Goal: Transaction & Acquisition: Subscribe to service/newsletter

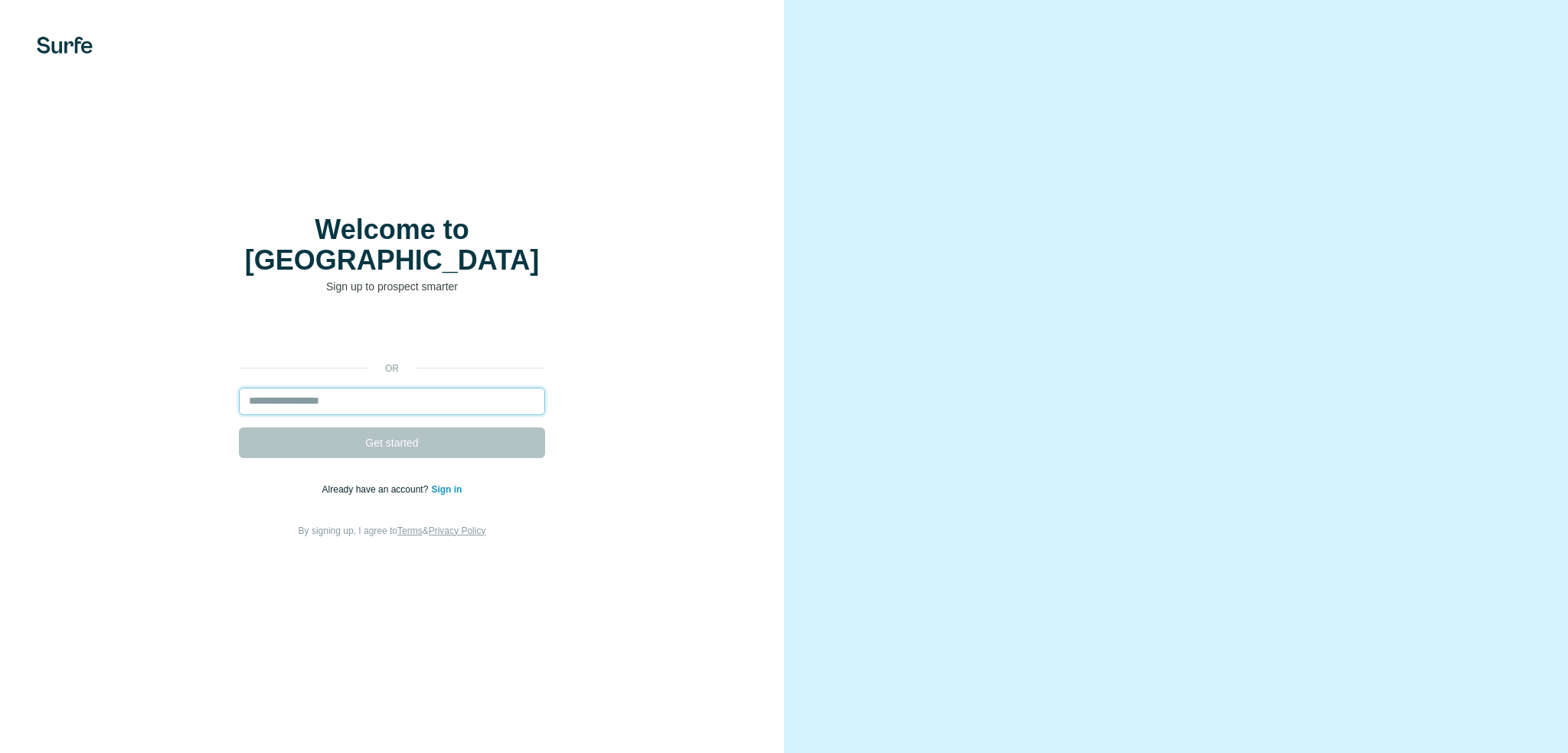
click at [344, 392] on input "email" at bounding box center [392, 401] width 306 height 28
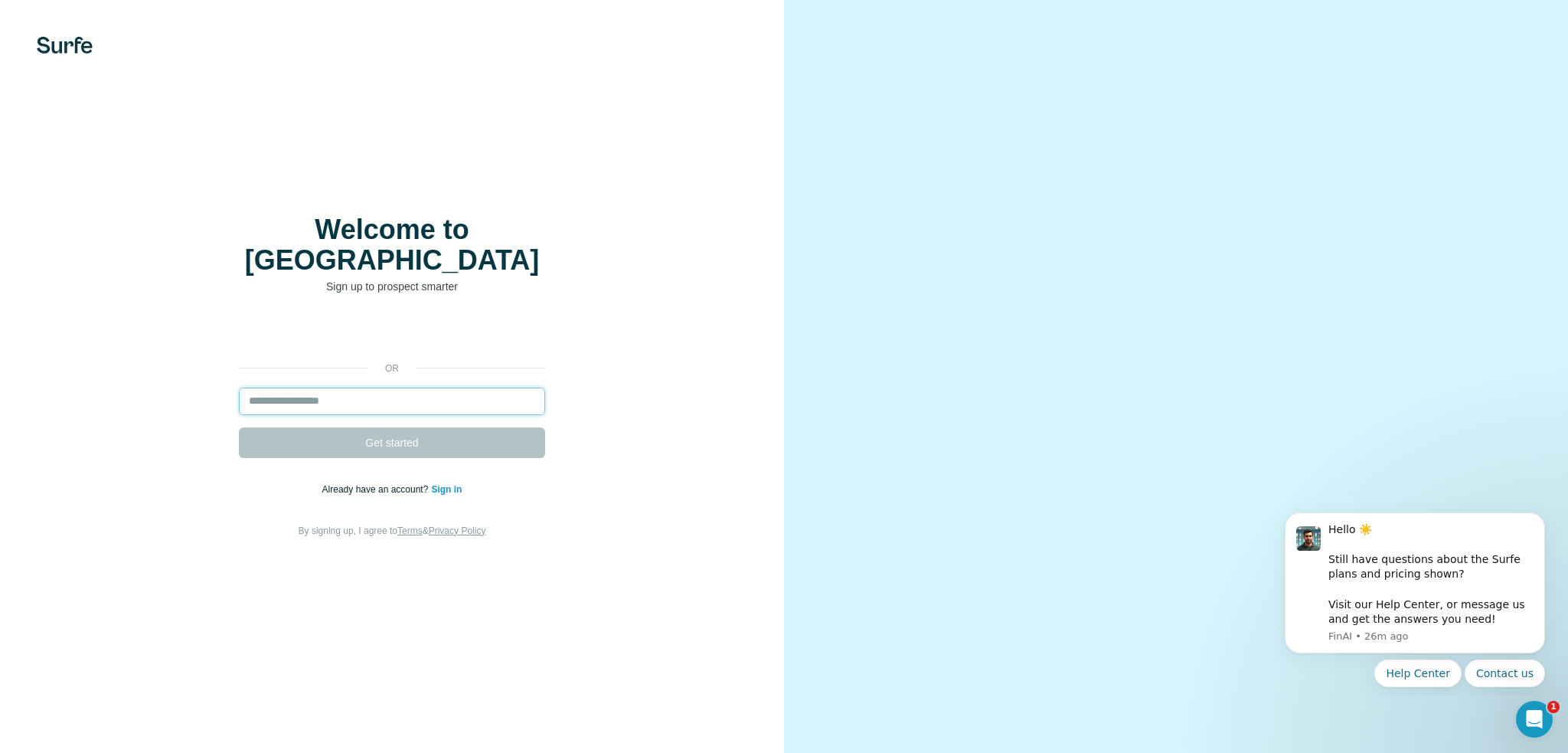
click at [370, 397] on input "email" at bounding box center [392, 401] width 306 height 28
click at [386, 370] on div "or Get started Already have an account? Sign in By signing up, I agree to Terms…" at bounding box center [392, 428] width 722 height 220
click at [377, 387] on input "email" at bounding box center [392, 401] width 306 height 28
paste input "**********"
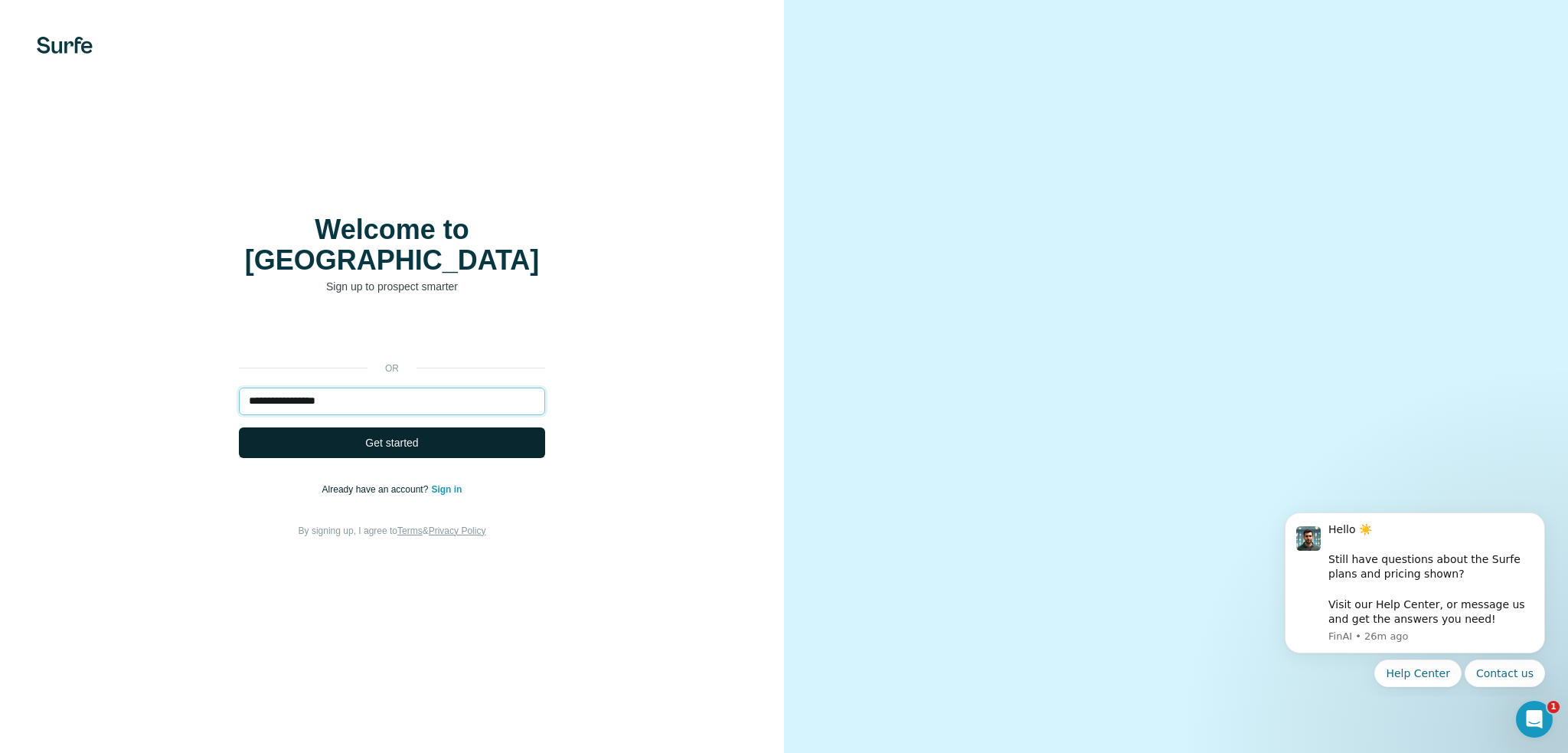
type input "**********"
click at [316, 428] on button "Get started" at bounding box center [392, 443] width 306 height 30
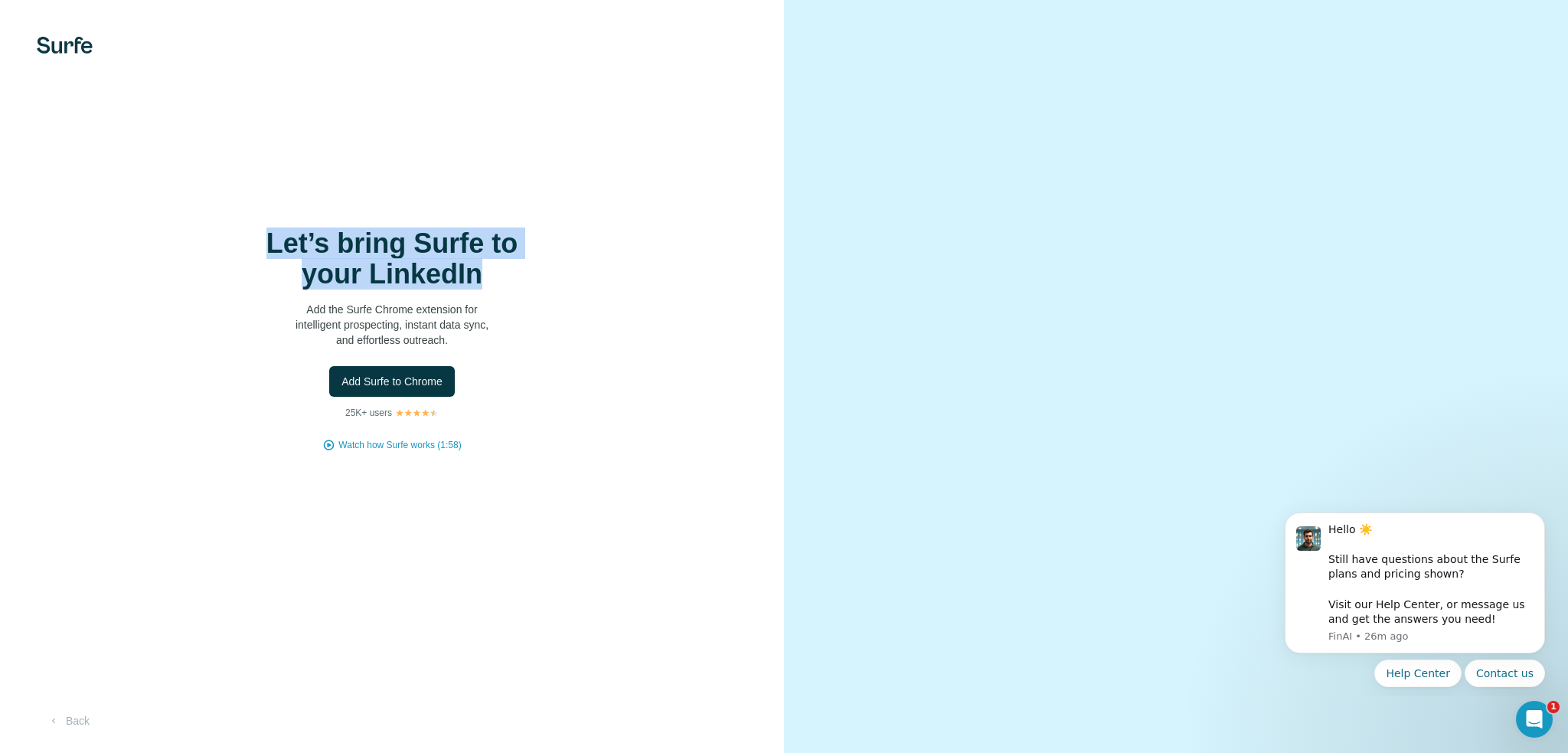
drag, startPoint x: 269, startPoint y: 235, endPoint x: 483, endPoint y: 273, distance: 217.3
click at [483, 273] on h1 "Let’s bring Surfe to your LinkedIn" at bounding box center [392, 259] width 306 height 62
click at [398, 392] on button "Add Surfe to Chrome" at bounding box center [392, 381] width 126 height 30
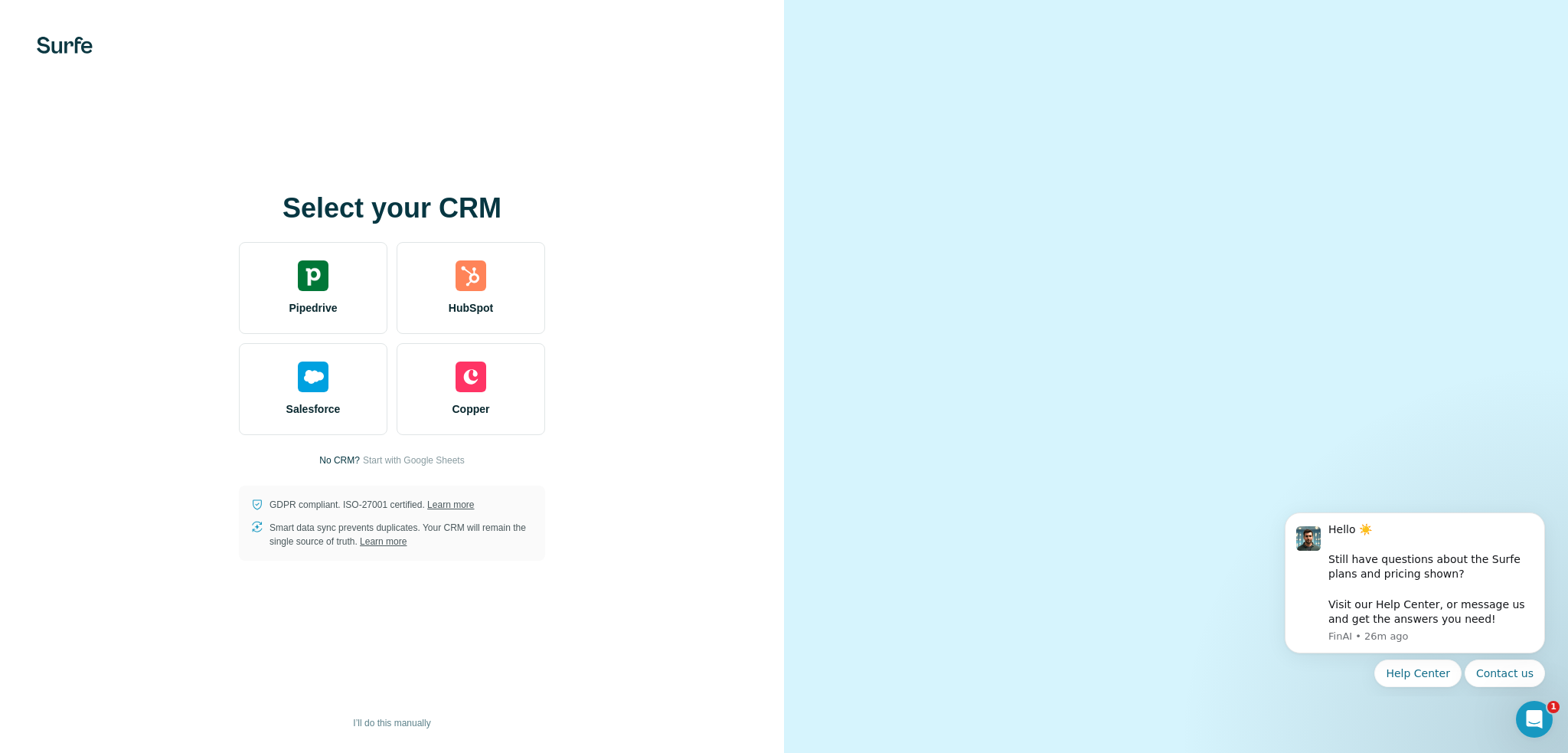
drag, startPoint x: 287, startPoint y: 459, endPoint x: 557, endPoint y: 445, distance: 270.4
click at [633, 407] on div "Select your CRM Pipedrive HubSpot Salesforce Copper No CRM? Start with Google S…" at bounding box center [392, 376] width 722 height 368
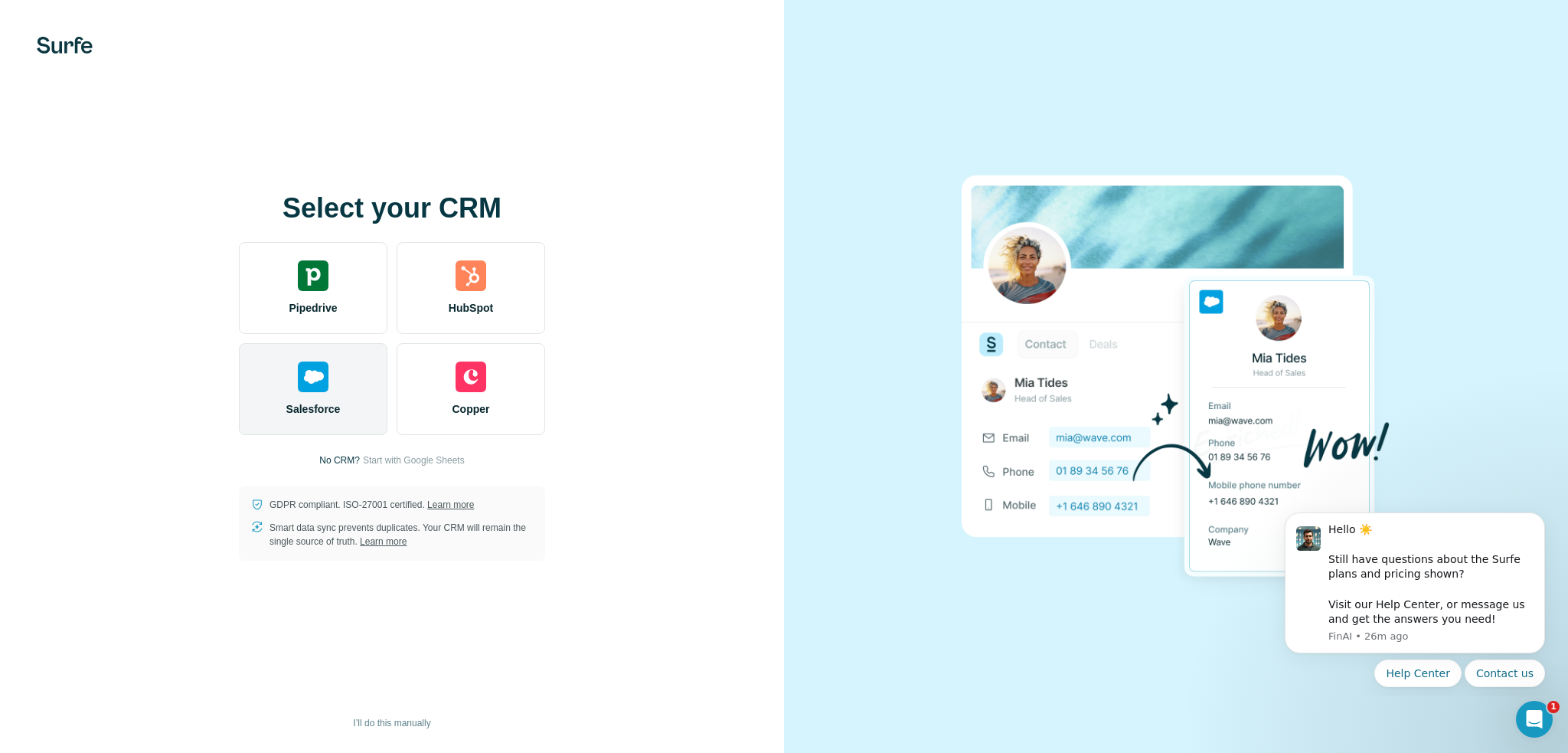
click at [310, 381] on img at bounding box center [313, 376] width 30 height 30
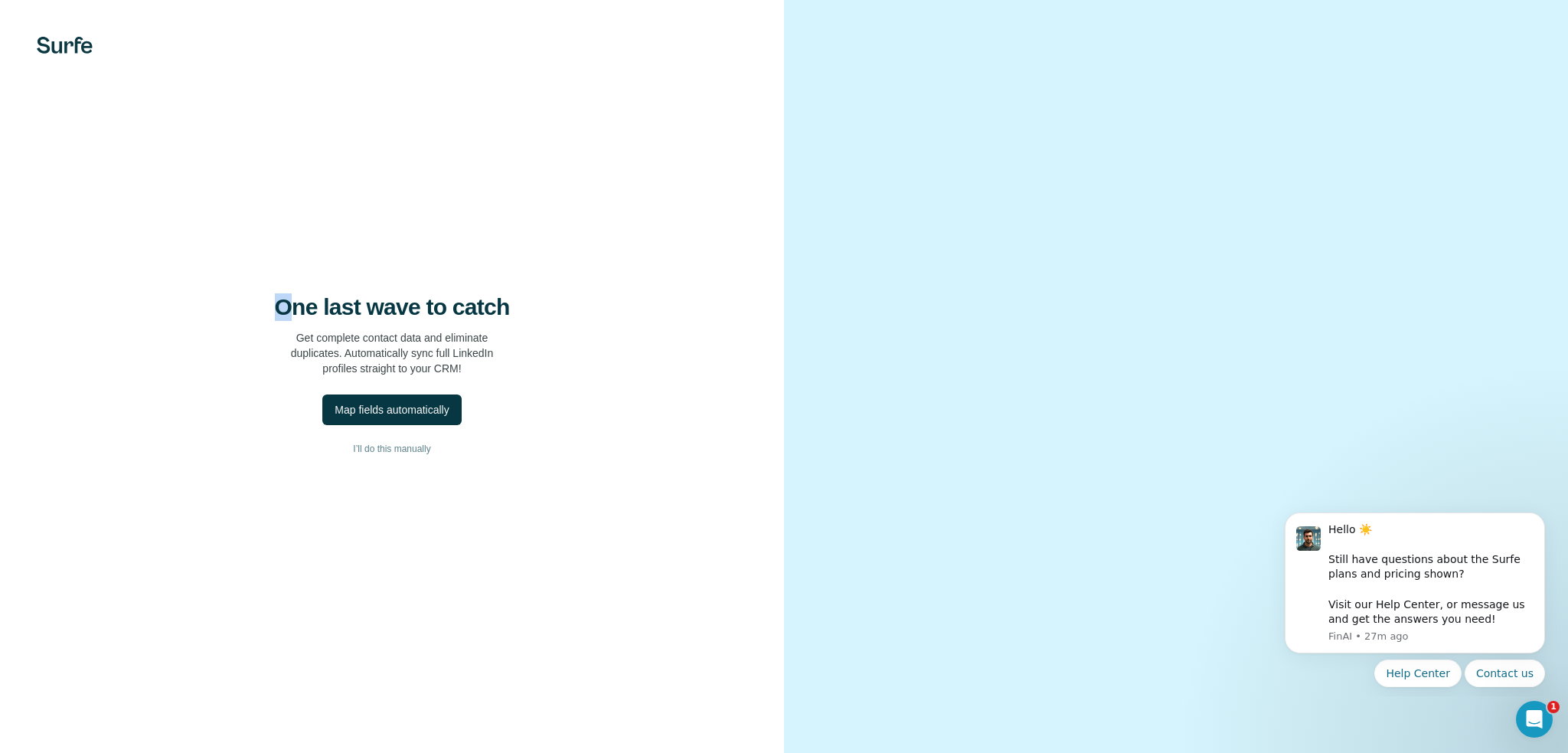
drag, startPoint x: 278, startPoint y: 313, endPoint x: 307, endPoint y: 315, distance: 29.1
click at [305, 315] on h4 "One last wave to catch" at bounding box center [392, 307] width 235 height 28
drag, startPoint x: 332, startPoint y: 315, endPoint x: 361, endPoint y: 315, distance: 29.0
click at [346, 315] on h4 "One last wave to catch" at bounding box center [392, 307] width 235 height 28
click at [382, 316] on h4 "One last wave to catch" at bounding box center [392, 307] width 235 height 28
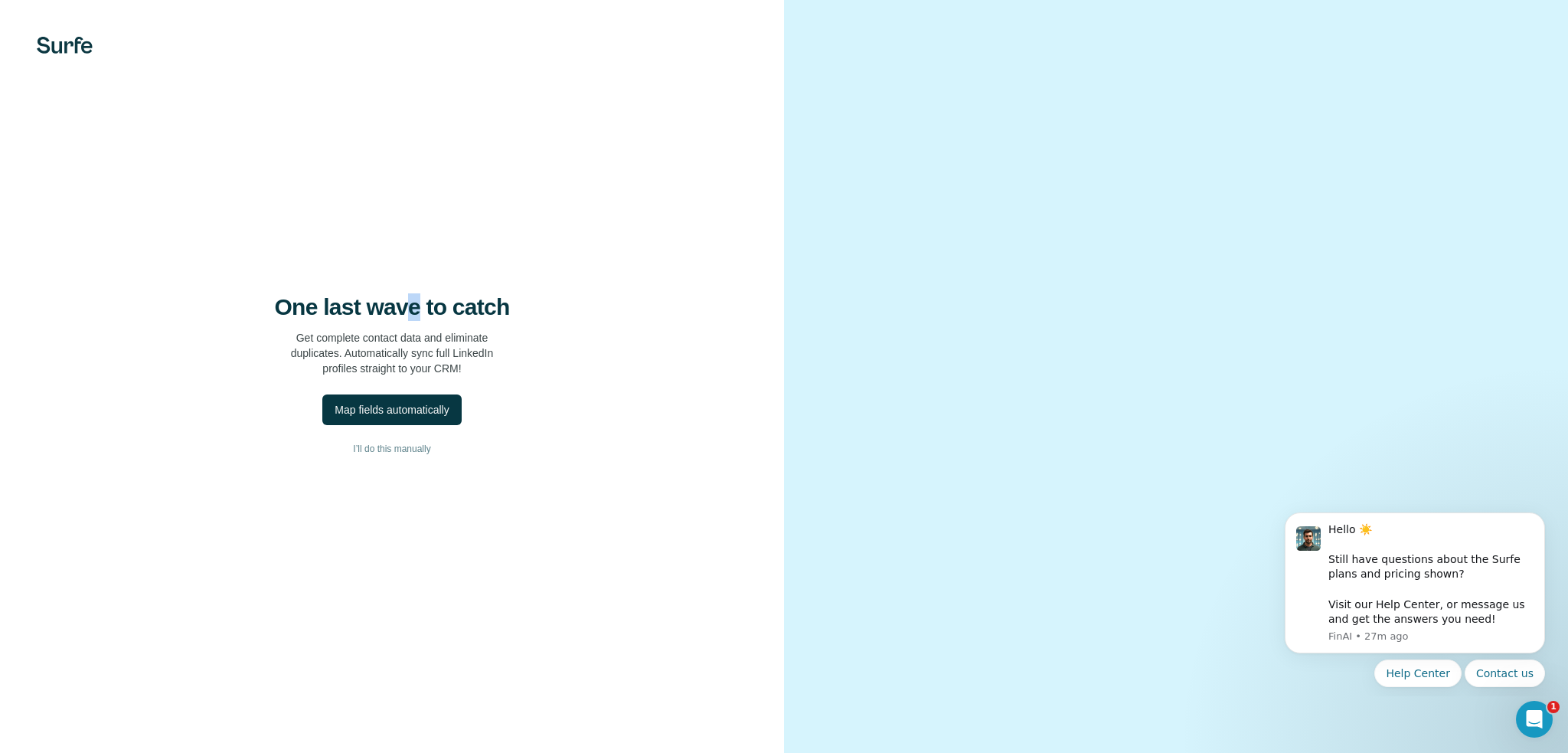
drag, startPoint x: 410, startPoint y: 319, endPoint x: 444, endPoint y: 323, distance: 34.2
click at [417, 319] on h4 "One last wave to catch" at bounding box center [392, 307] width 235 height 28
drag, startPoint x: 444, startPoint y: 323, endPoint x: 466, endPoint y: 324, distance: 22.0
click at [458, 324] on div "One last wave to catch Get complete contact data and eliminate duplicates. Auto…" at bounding box center [392, 335] width 722 height 83
click at [467, 324] on div "One last wave to catch Get complete contact data and eliminate duplicates. Auto…" at bounding box center [392, 335] width 722 height 83
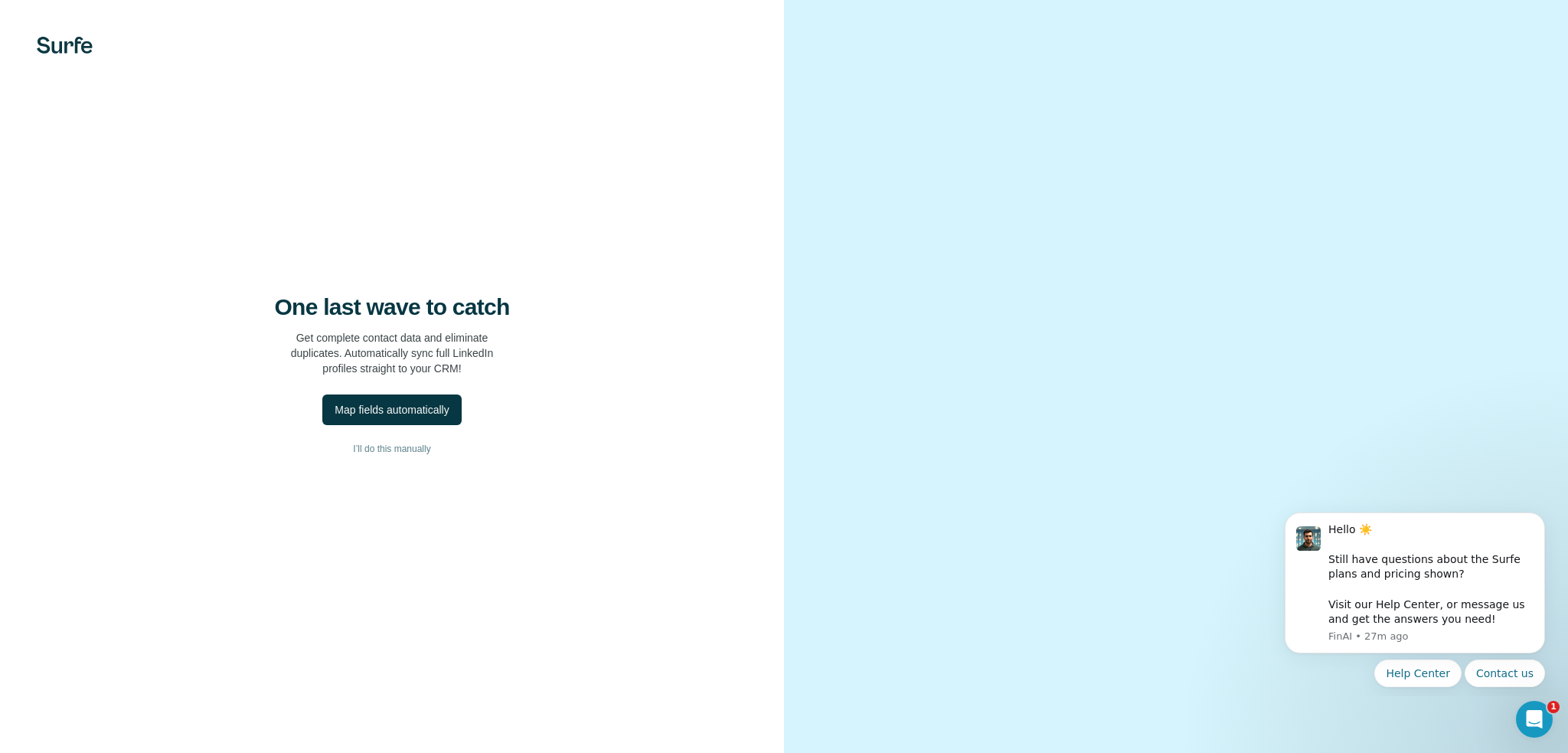
drag, startPoint x: 290, startPoint y: 339, endPoint x: 321, endPoint y: 341, distance: 31.1
click at [297, 339] on div "One last wave to catch Get complete contact data and eliminate duplicates. Auto…" at bounding box center [392, 335] width 722 height 83
drag, startPoint x: 327, startPoint y: 342, endPoint x: 365, endPoint y: 342, distance: 38.0
click at [333, 342] on p "Get complete contact data and eliminate duplicates. Automatically sync full Lin…" at bounding box center [392, 352] width 202 height 46
drag, startPoint x: 365, startPoint y: 342, endPoint x: 411, endPoint y: 342, distance: 46.0
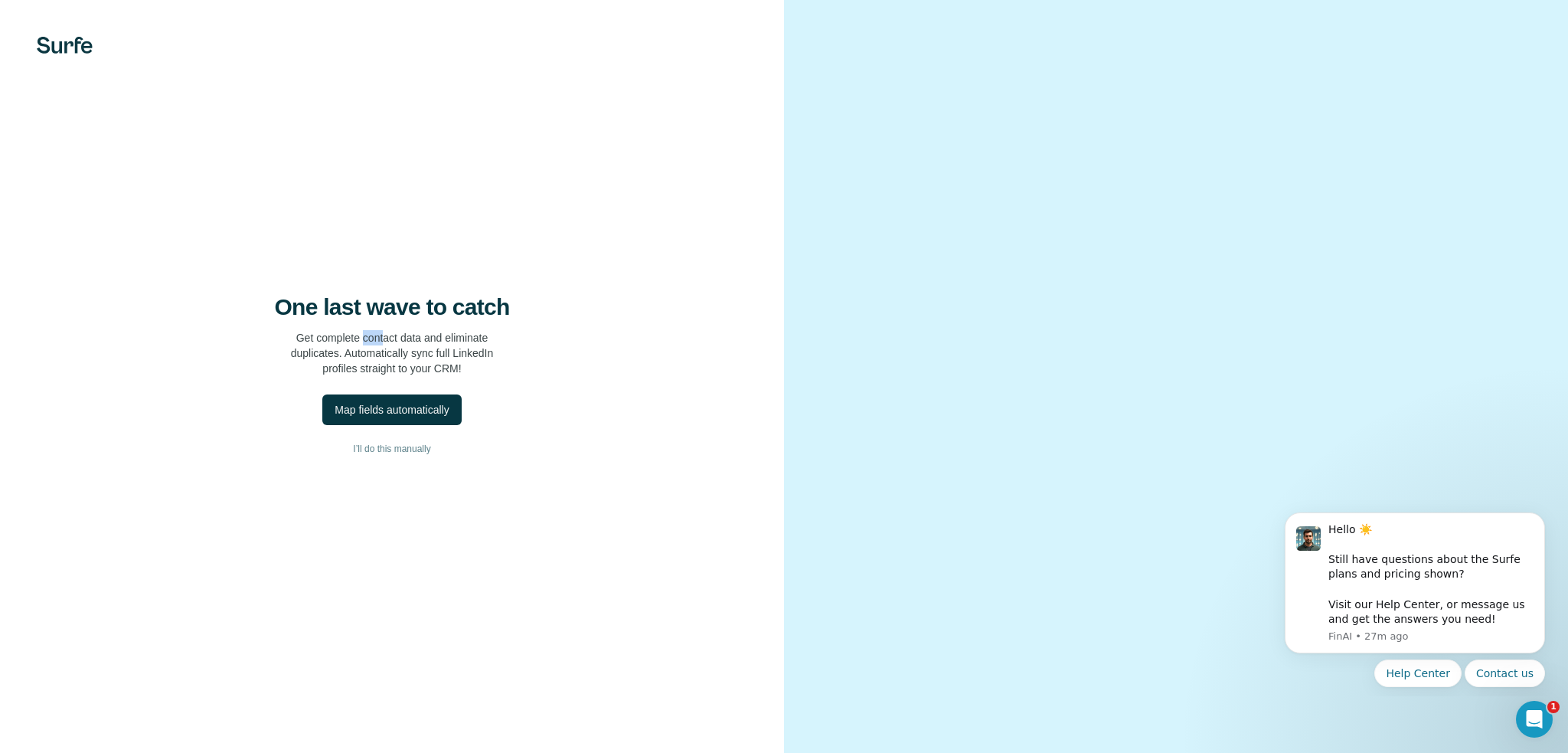
click at [393, 342] on p "Get complete contact data and eliminate duplicates. Automatically sync full Lin…" at bounding box center [392, 352] width 202 height 46
click at [429, 343] on p "Get complete contact data and eliminate duplicates. Automatically sync full Lin…" at bounding box center [392, 352] width 202 height 46
drag, startPoint x: 446, startPoint y: 342, endPoint x: 466, endPoint y: 341, distance: 20.0
click at [453, 341] on p "Get complete contact data and eliminate duplicates. Automatically sync full Lin…" at bounding box center [392, 352] width 202 height 46
drag, startPoint x: 468, startPoint y: 341, endPoint x: 428, endPoint y: 343, distance: 40.0
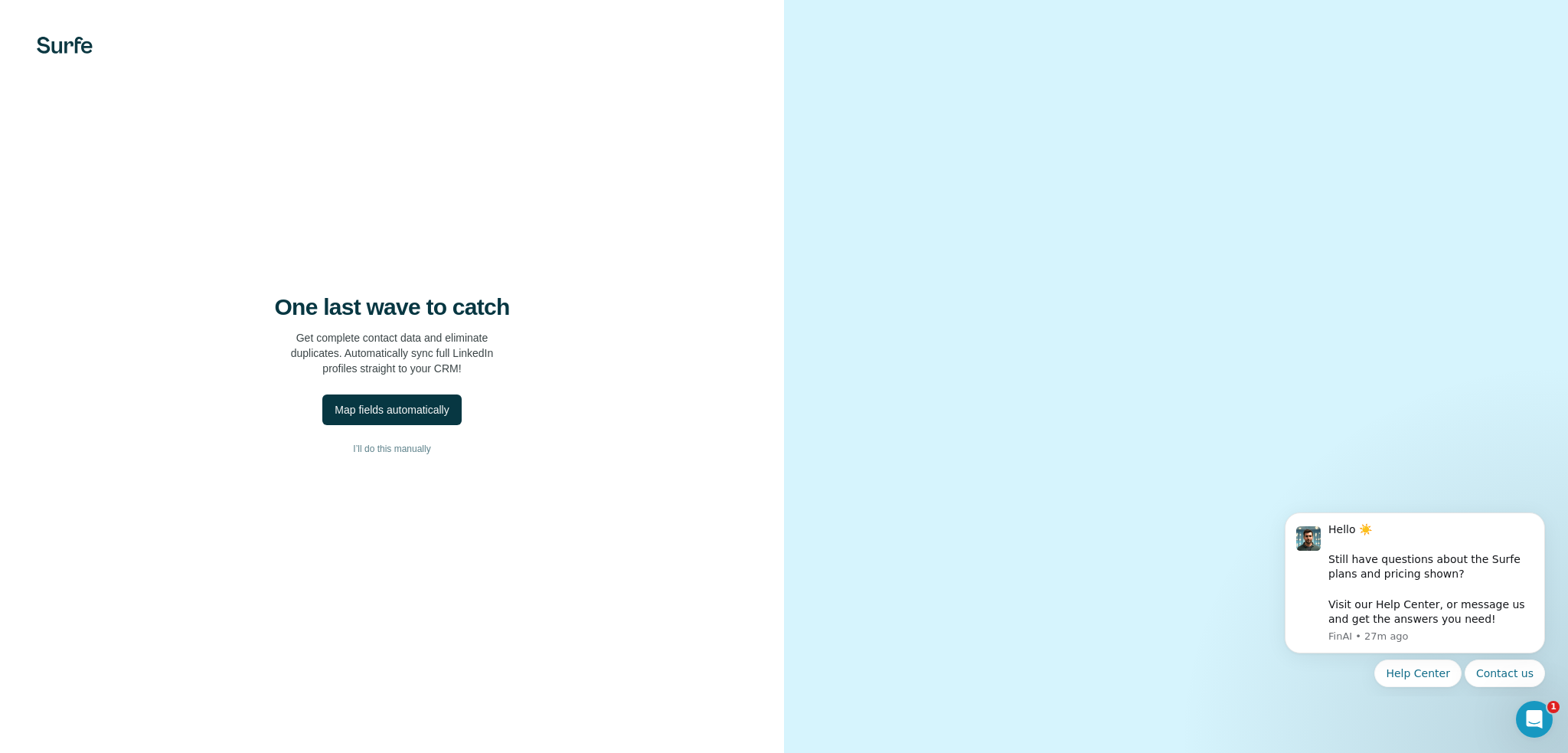
click at [470, 341] on p "Get complete contact data and eliminate duplicates. Automatically sync full Lin…" at bounding box center [392, 352] width 202 height 46
drag, startPoint x: 312, startPoint y: 352, endPoint x: 350, endPoint y: 353, distance: 38.0
click at [320, 352] on p "Get complete contact data and eliminate duplicates. Automatically sync full Lin…" at bounding box center [392, 352] width 202 height 46
drag, startPoint x: 350, startPoint y: 353, endPoint x: 361, endPoint y: 353, distance: 11.0
click at [361, 353] on p "Get complete contact data and eliminate duplicates. Automatically sync full Lin…" at bounding box center [392, 352] width 202 height 46
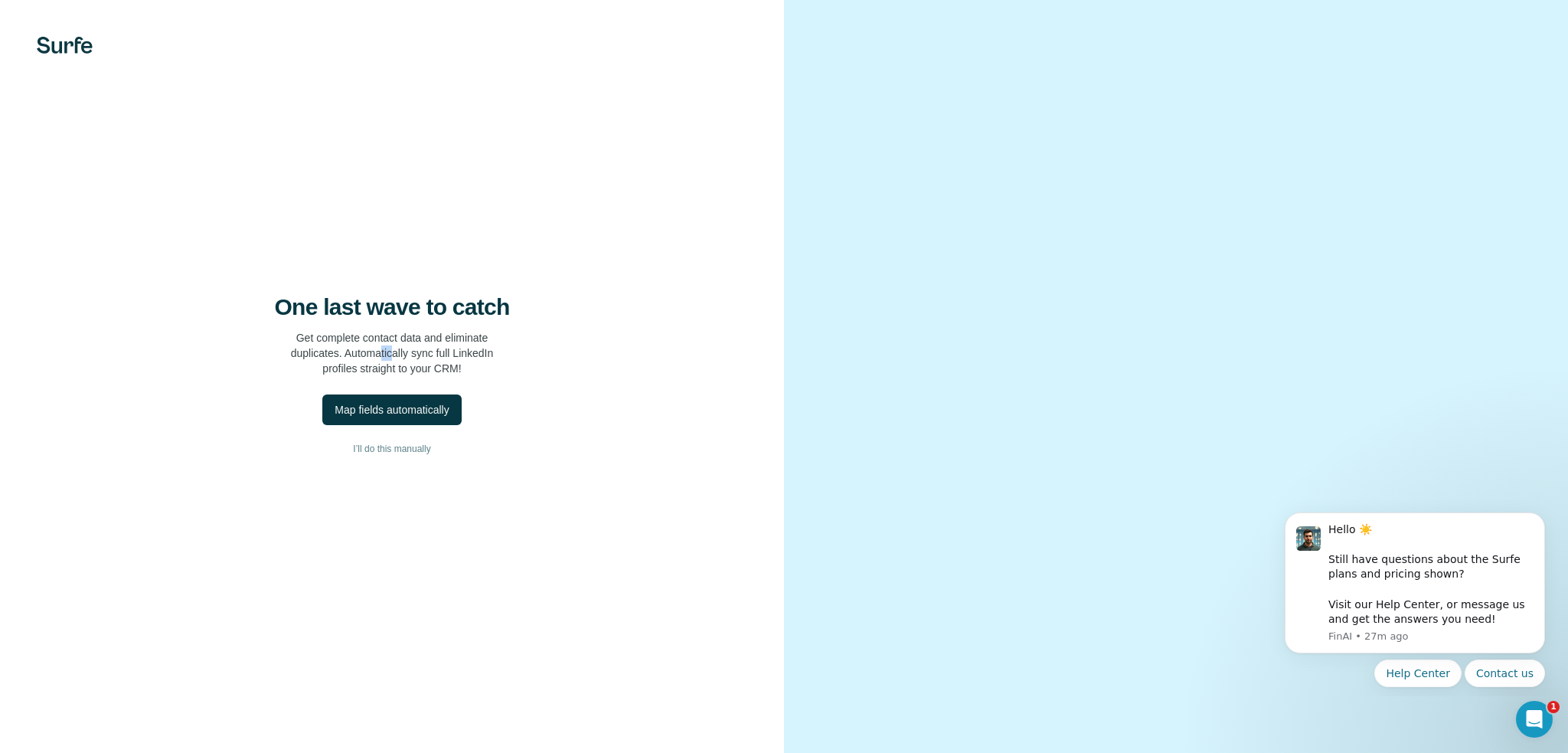
click at [395, 353] on p "Get complete contact data and eliminate duplicates. Automatically sync full Lin…" at bounding box center [392, 352] width 202 height 46
drag, startPoint x: 417, startPoint y: 353, endPoint x: 433, endPoint y: 353, distance: 16.0
click at [420, 353] on p "Get complete contact data and eliminate duplicates. Automatically sync full Lin…" at bounding box center [392, 352] width 202 height 46
drag, startPoint x: 433, startPoint y: 353, endPoint x: 455, endPoint y: 353, distance: 22.0
click at [442, 353] on p "Get complete contact data and eliminate duplicates. Automatically sync full Lin…" at bounding box center [392, 352] width 202 height 46
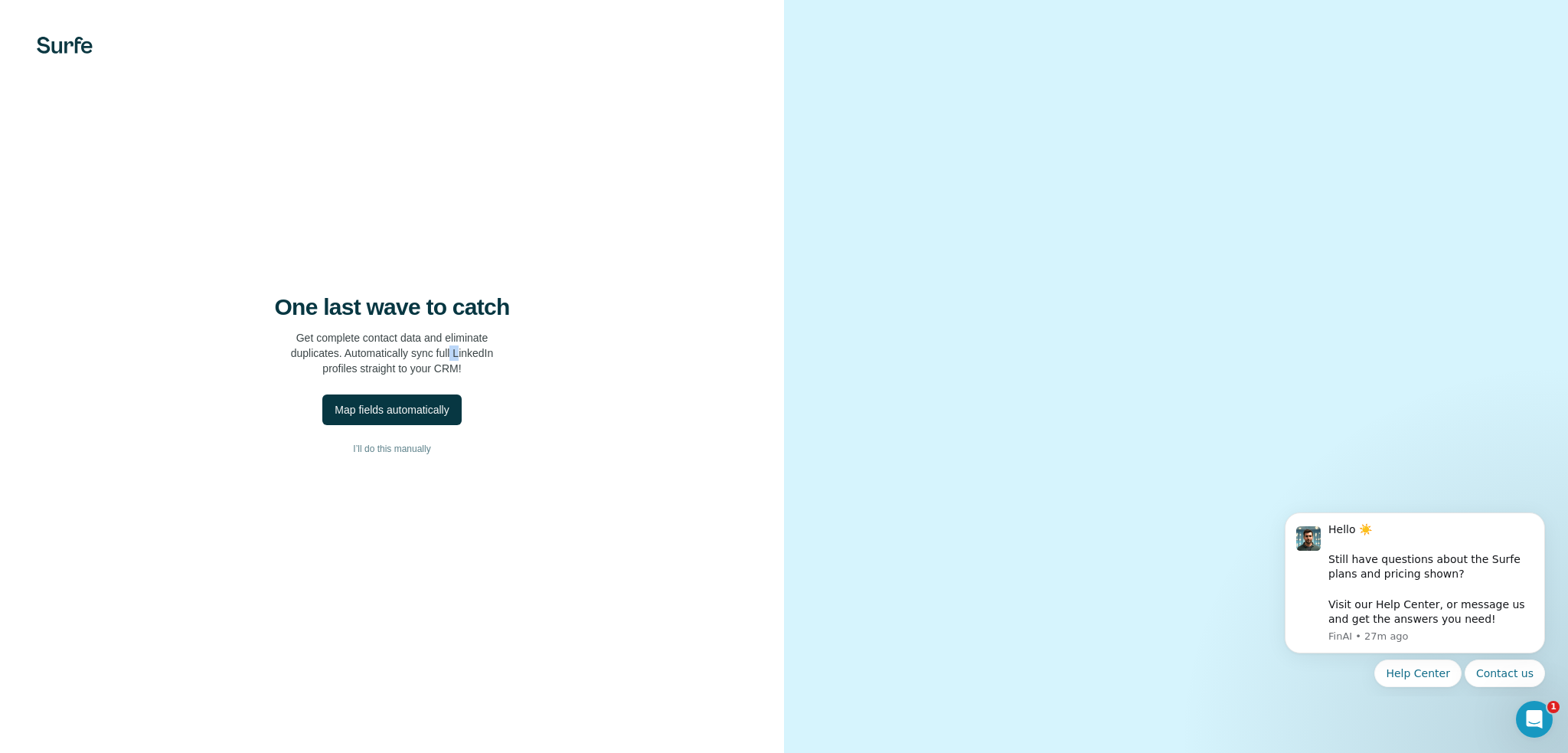
drag, startPoint x: 455, startPoint y: 353, endPoint x: 468, endPoint y: 354, distance: 13.0
click at [466, 353] on p "Get complete contact data and eliminate duplicates. Automatically sync full Lin…" at bounding box center [392, 352] width 202 height 46
click at [335, 368] on p "Get complete contact data and eliminate duplicates. Automatically sync full Lin…" at bounding box center [392, 352] width 202 height 46
drag, startPoint x: 372, startPoint y: 370, endPoint x: 386, endPoint y: 370, distance: 14.0
click at [381, 370] on p "Get complete contact data and eliminate duplicates. Automatically sync full Lin…" at bounding box center [392, 352] width 202 height 46
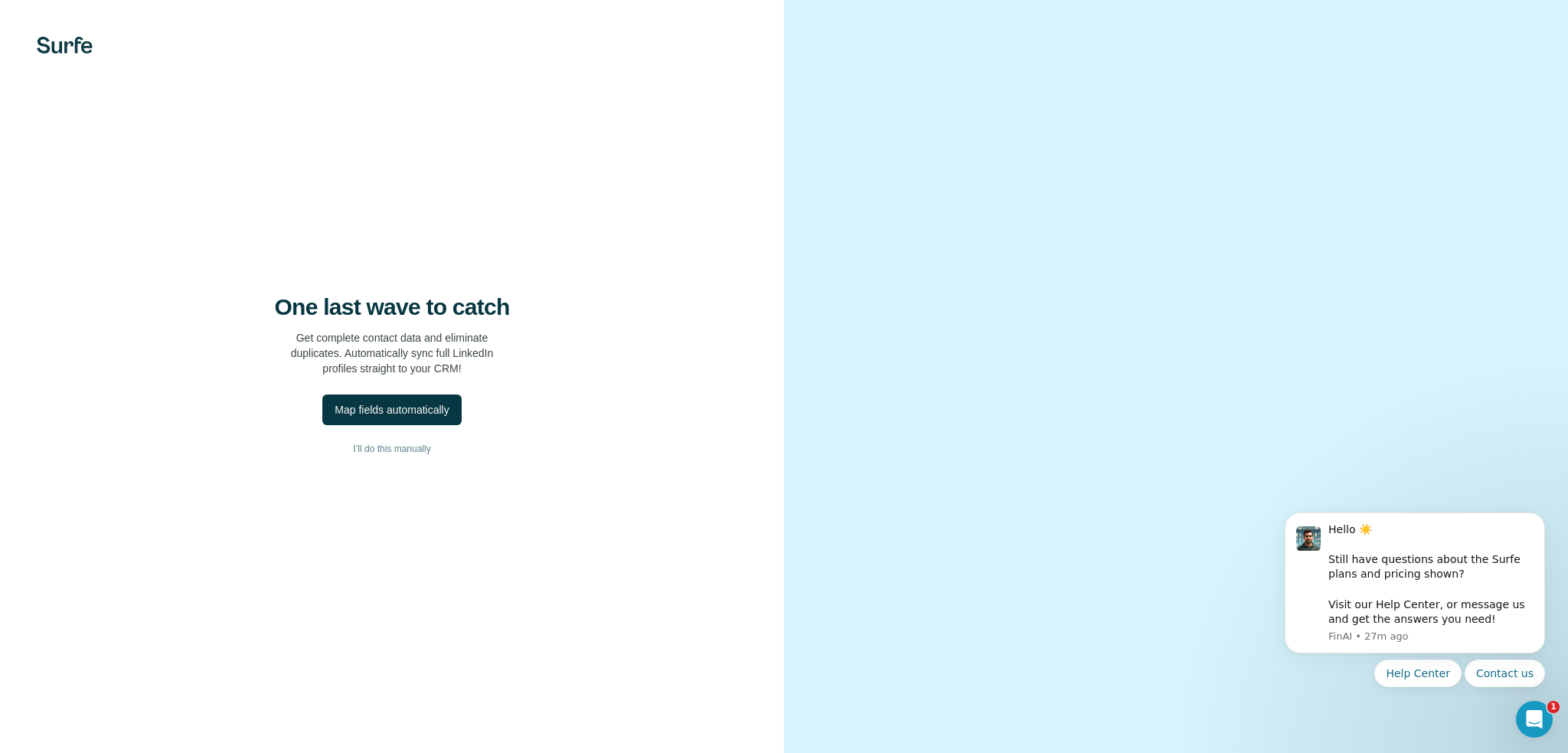
click at [395, 370] on p "Get complete contact data and eliminate duplicates. Automatically sync full Lin…" at bounding box center [392, 352] width 202 height 46
drag, startPoint x: 411, startPoint y: 370, endPoint x: 419, endPoint y: 370, distance: 8.0
click at [417, 370] on p "Get complete contact data and eliminate duplicates. Automatically sync full Lin…" at bounding box center [392, 352] width 202 height 46
click at [438, 372] on p "Get complete contact data and eliminate duplicates. Automatically sync full Lin…" at bounding box center [392, 352] width 202 height 46
click at [375, 453] on span "I’ll do this manually" at bounding box center [392, 448] width 78 height 13
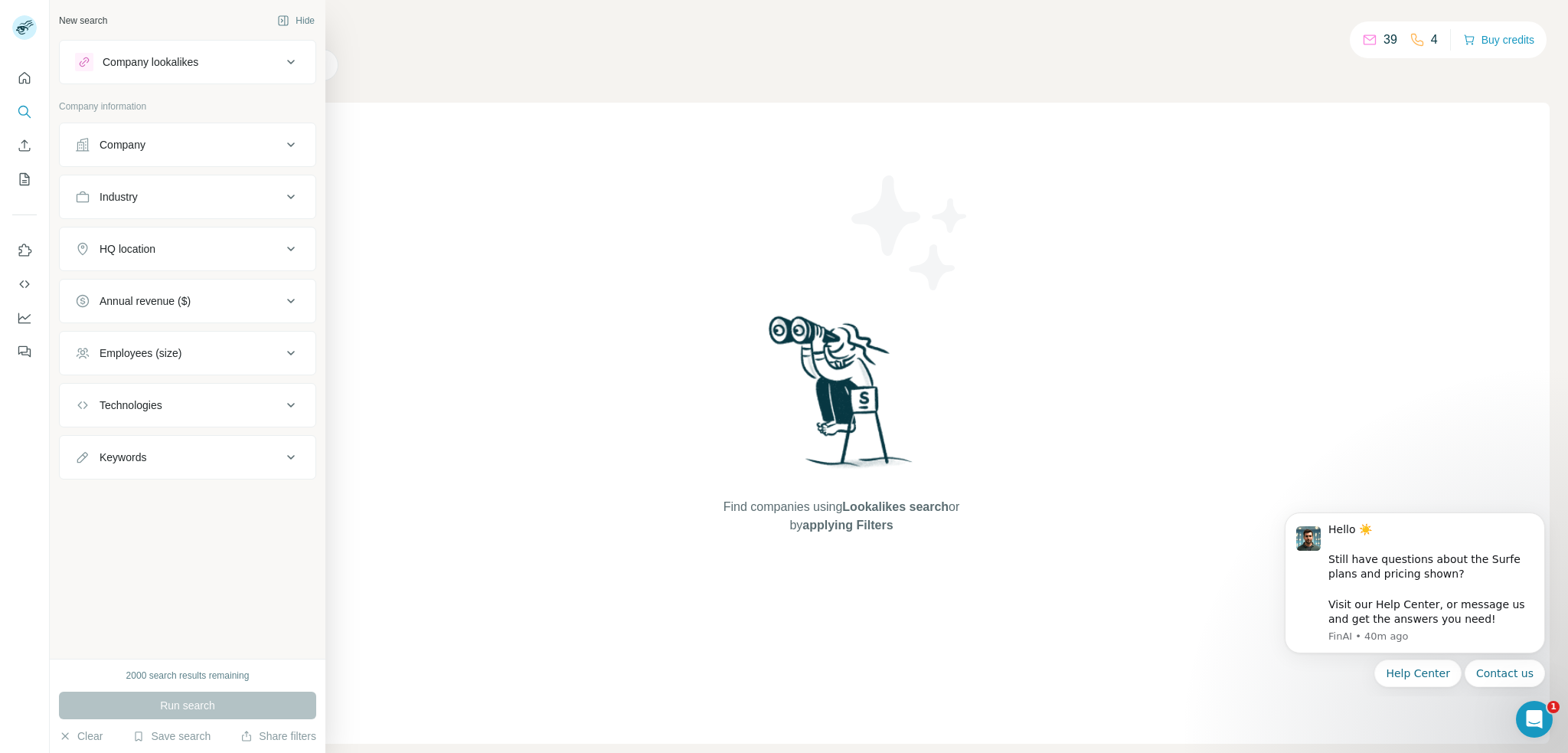
click at [198, 65] on div "Company lookalikes" at bounding box center [150, 62] width 95 height 15
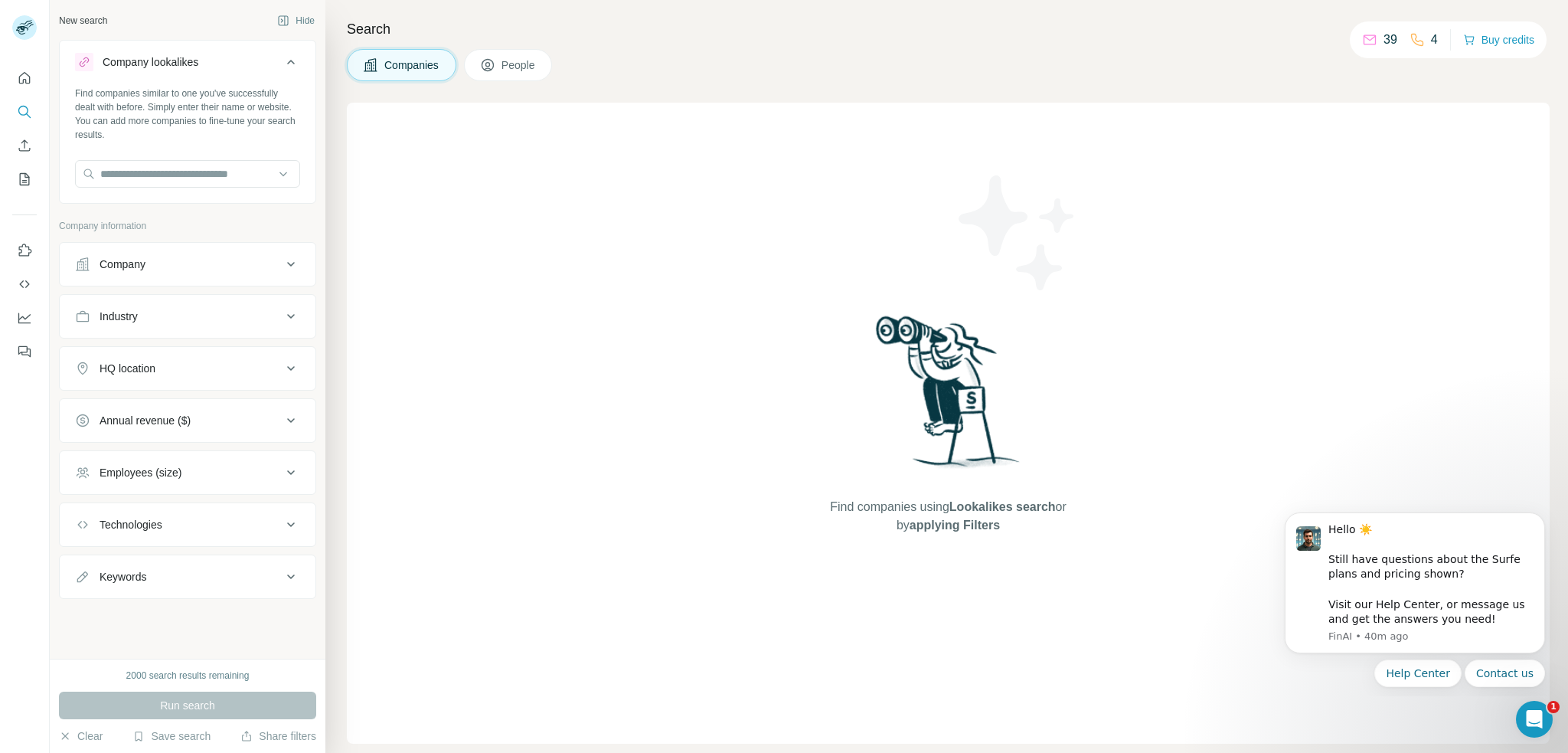
click at [198, 65] on div "Company lookalikes" at bounding box center [150, 62] width 95 height 15
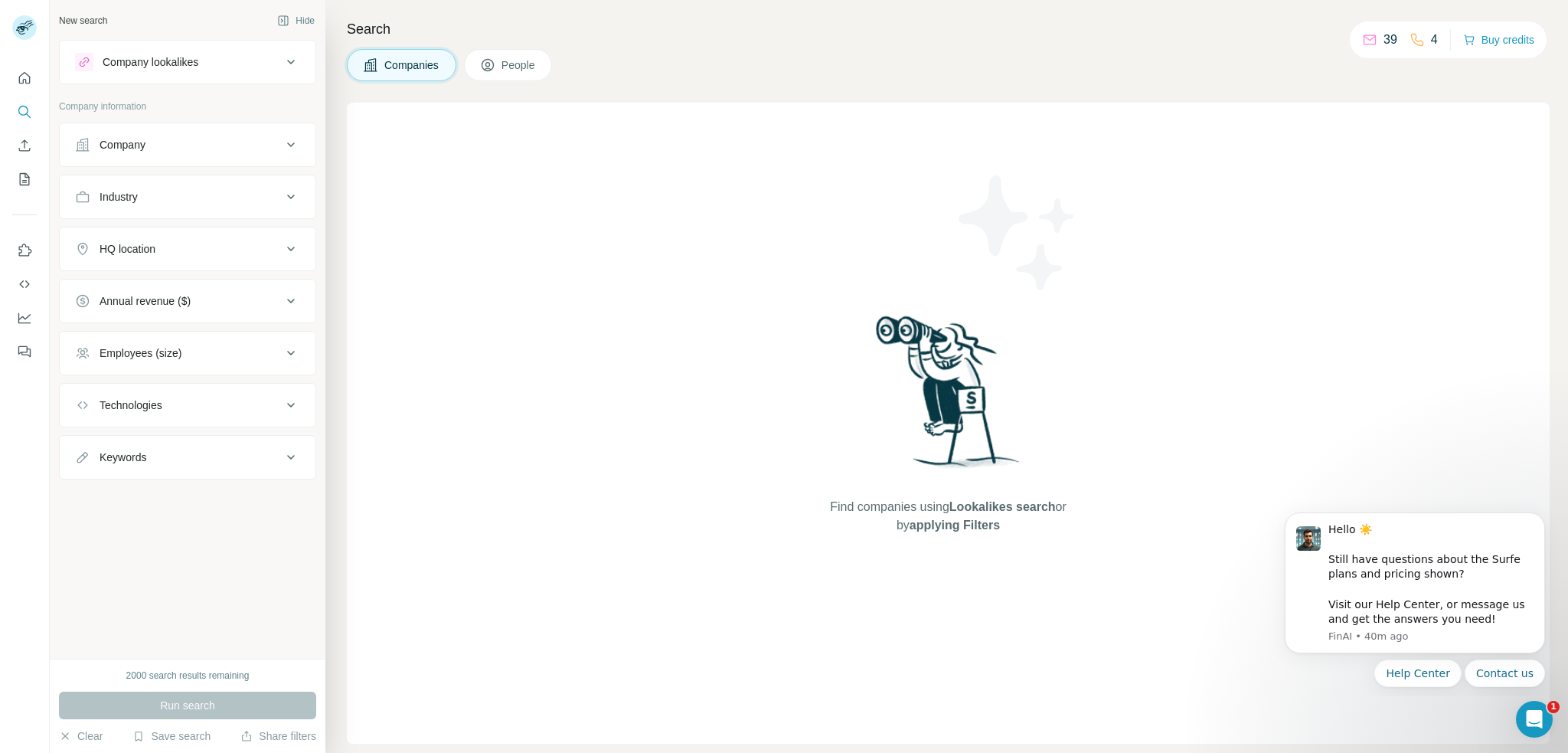
click at [210, 156] on button "Company" at bounding box center [187, 145] width 256 height 37
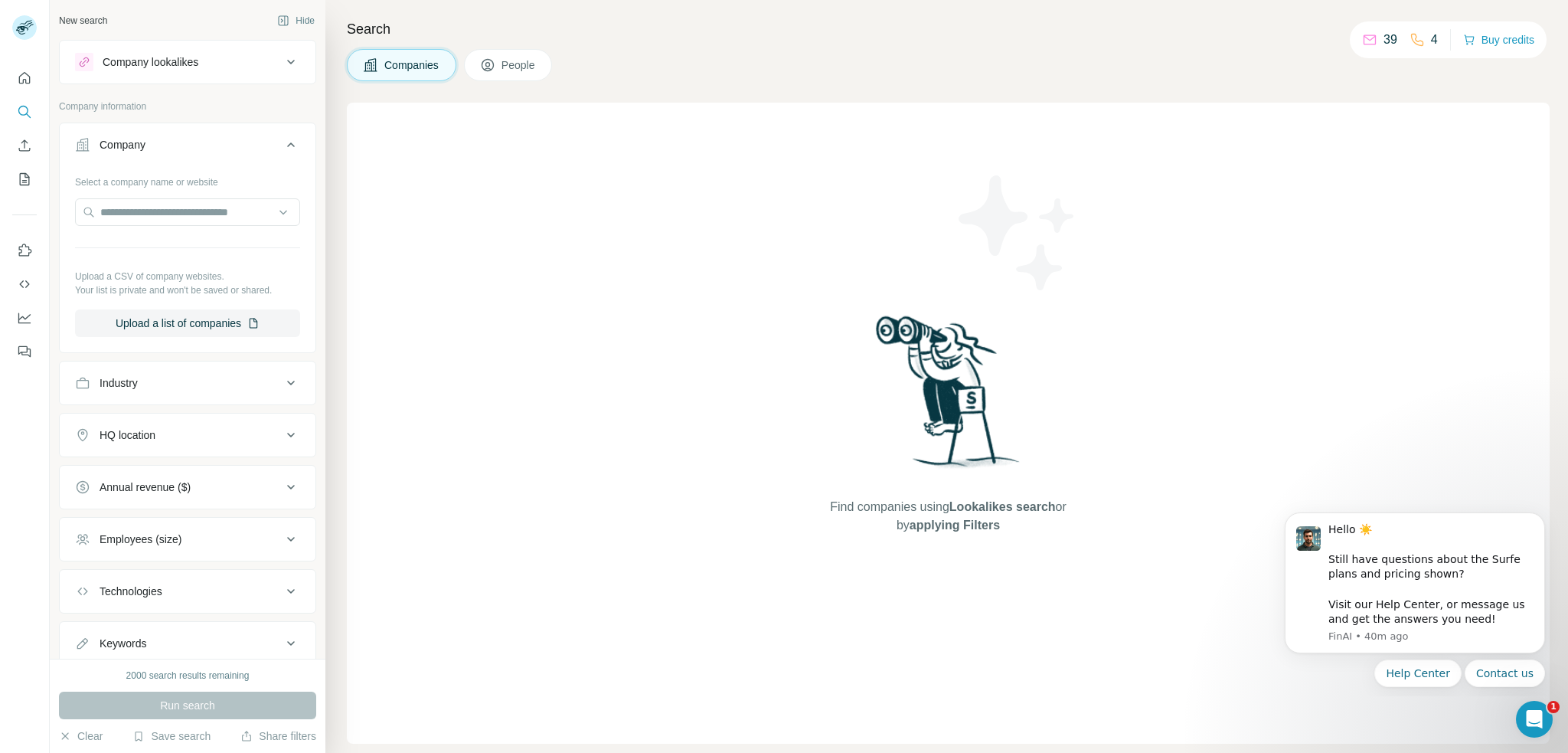
click at [210, 156] on button "Company" at bounding box center [187, 148] width 256 height 43
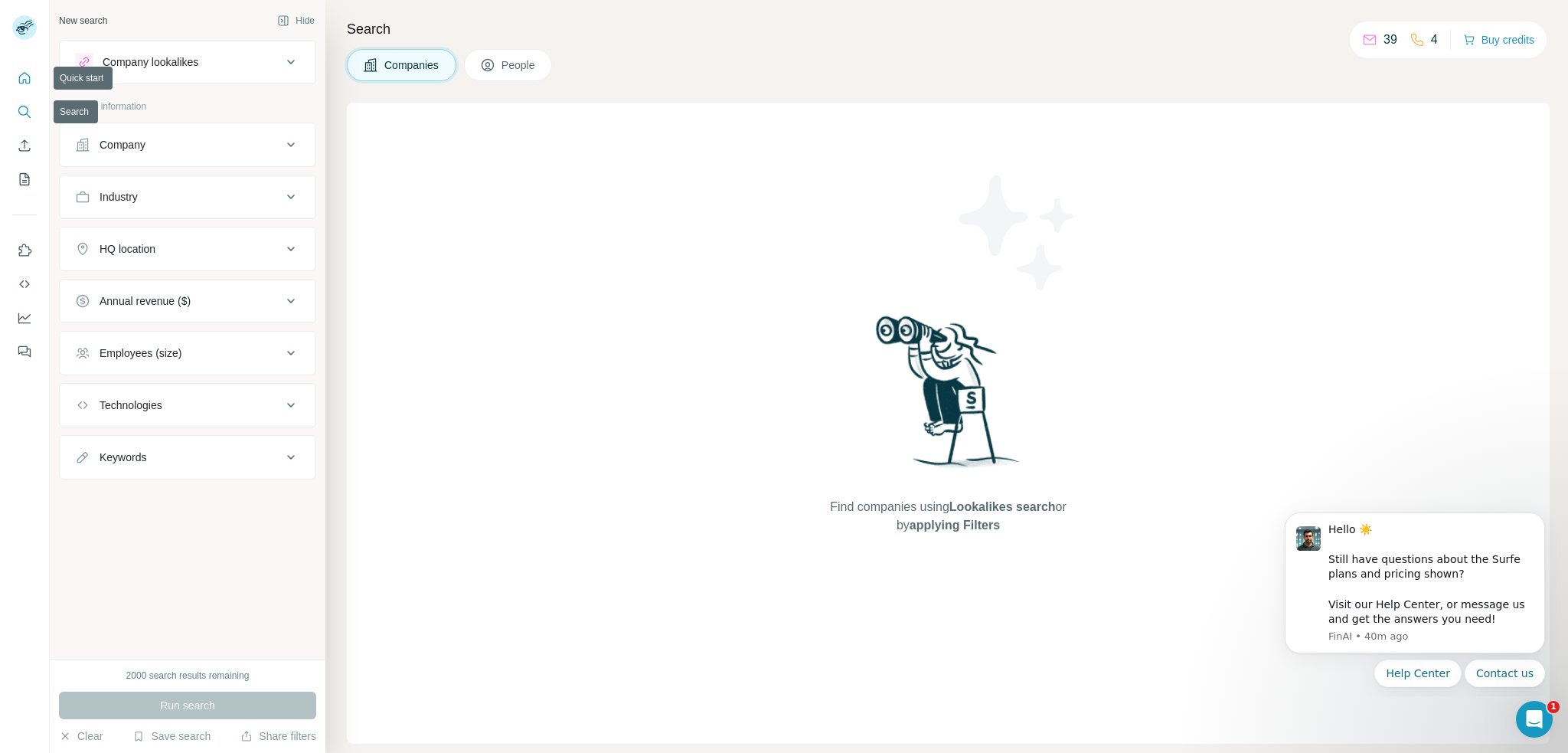
click at [28, 76] on icon "Quick start" at bounding box center [24, 78] width 15 height 15
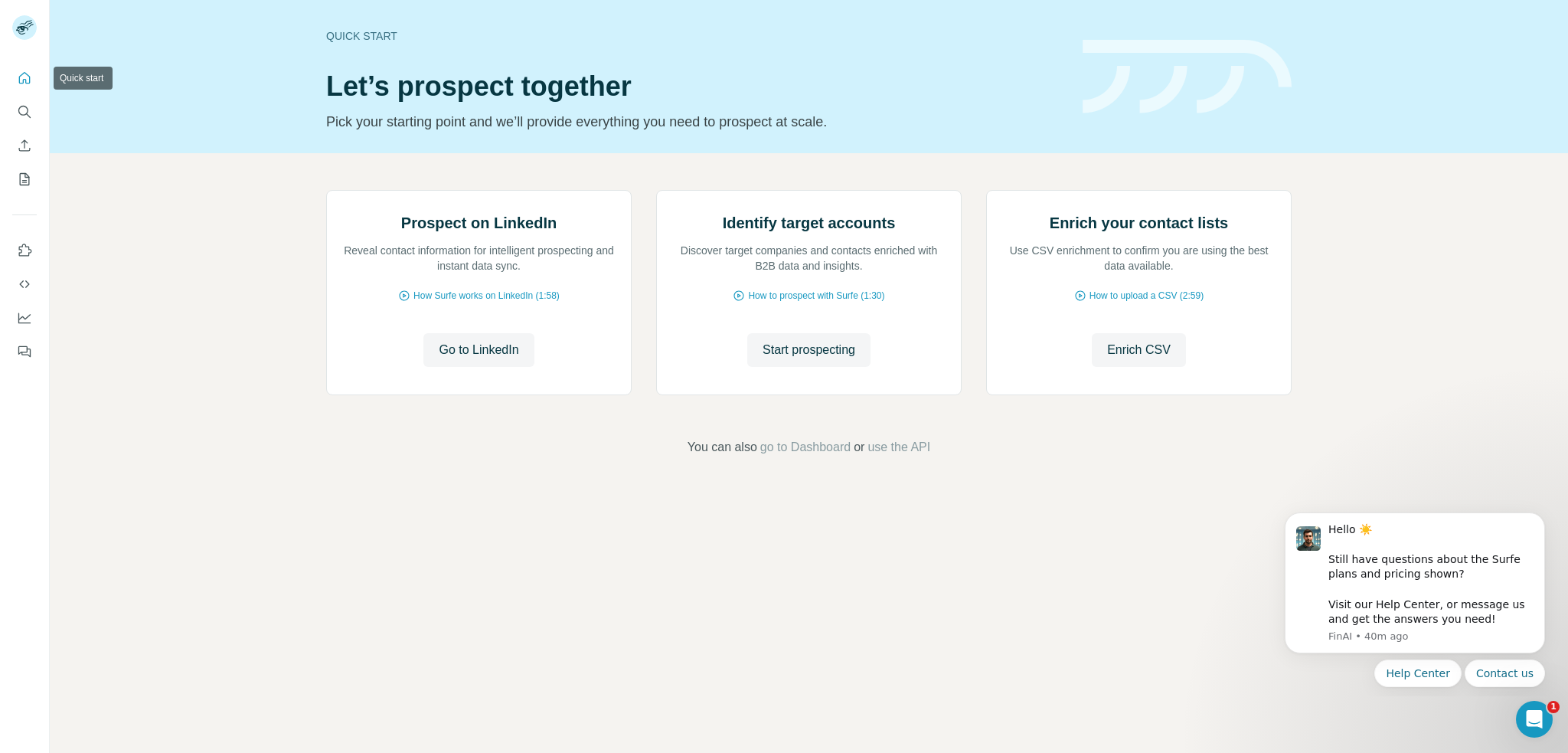
click at [19, 86] on button "Quick start" at bounding box center [24, 78] width 24 height 28
click at [29, 82] on icon "Quick start" at bounding box center [24, 78] width 12 height 12
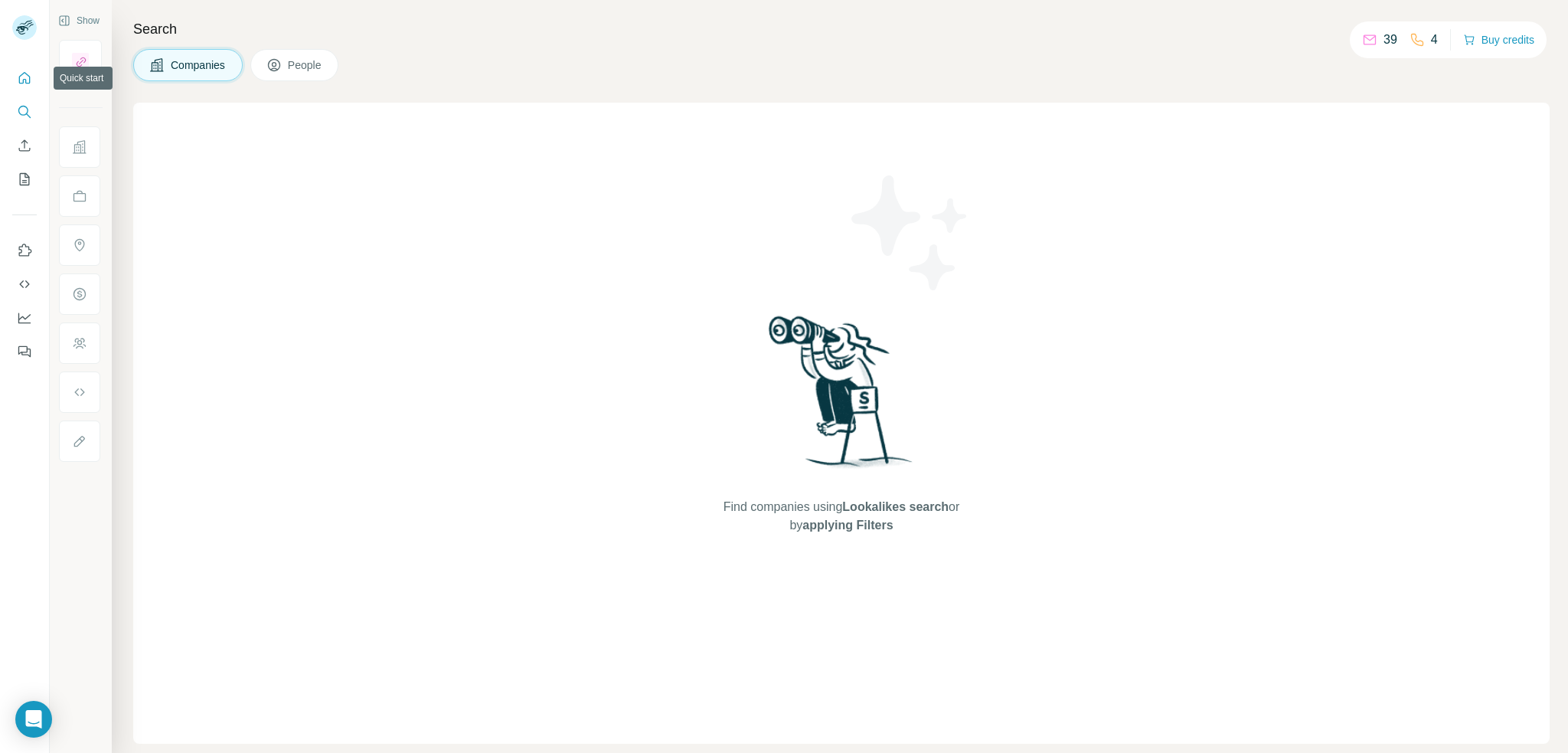
click at [24, 82] on icon "Quick start" at bounding box center [24, 78] width 15 height 15
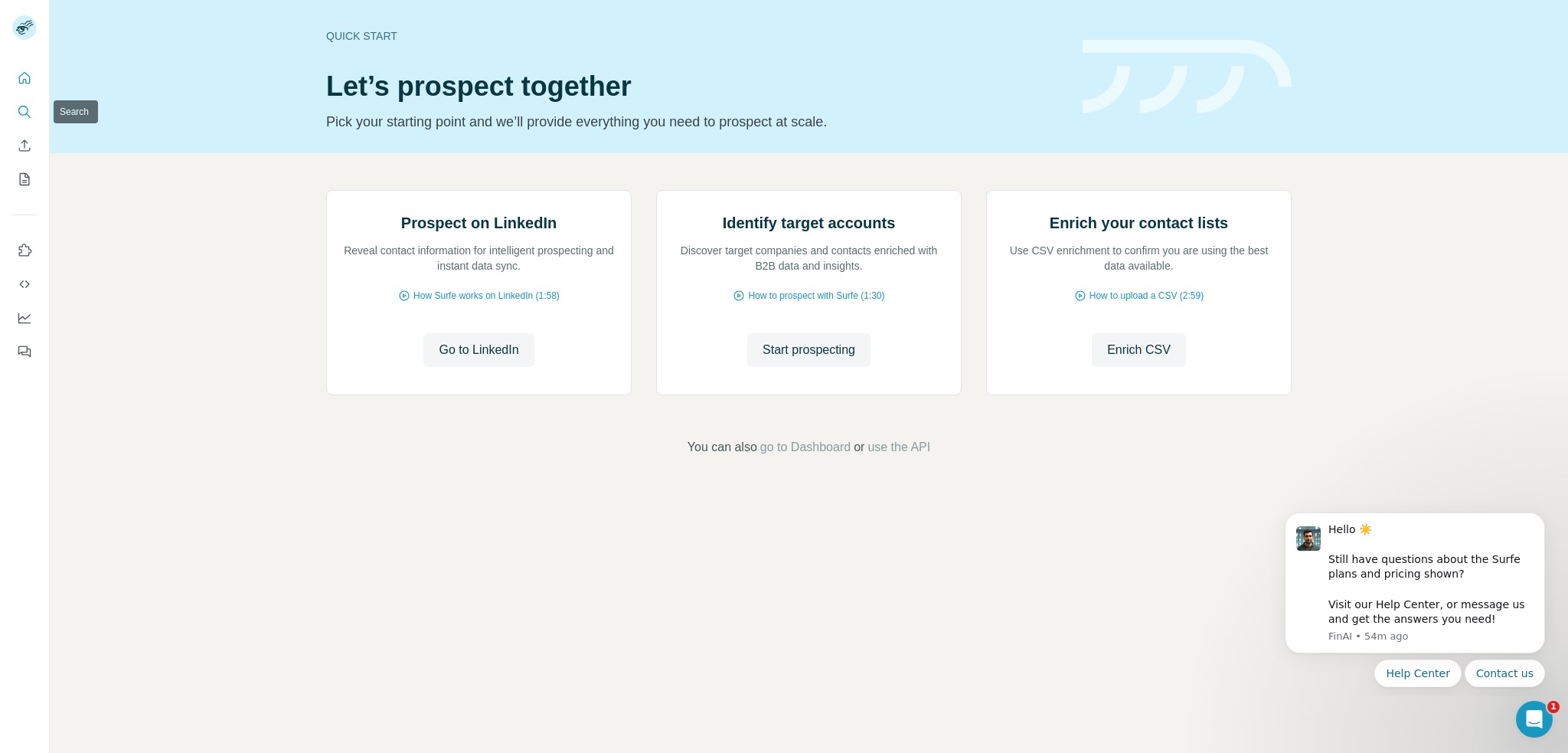
click at [23, 100] on button "Search" at bounding box center [24, 112] width 24 height 28
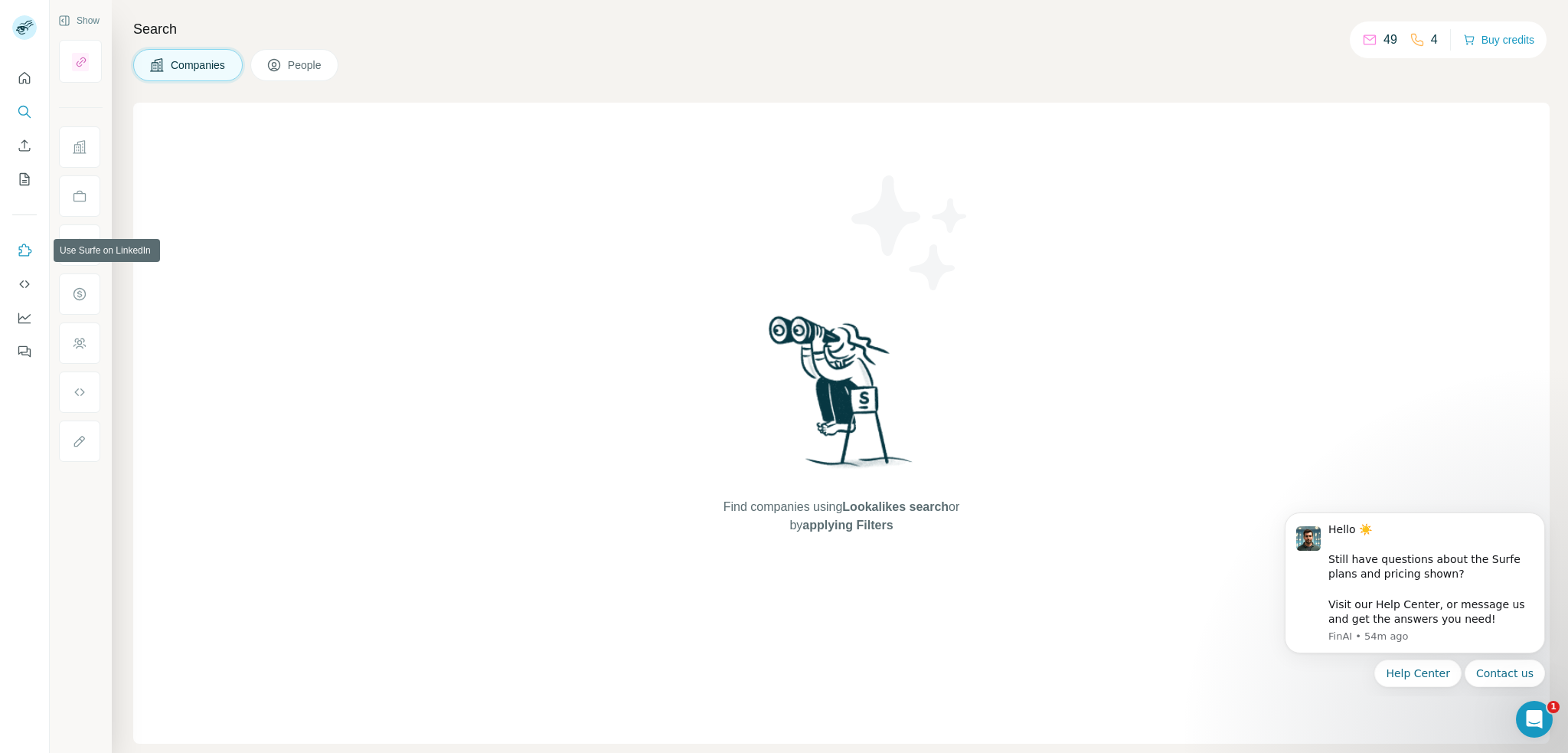
click at [24, 251] on icon "Use Surfe on LinkedIn" at bounding box center [24, 250] width 15 height 15
click at [24, 273] on button "Use Surfe API" at bounding box center [24, 284] width 24 height 28
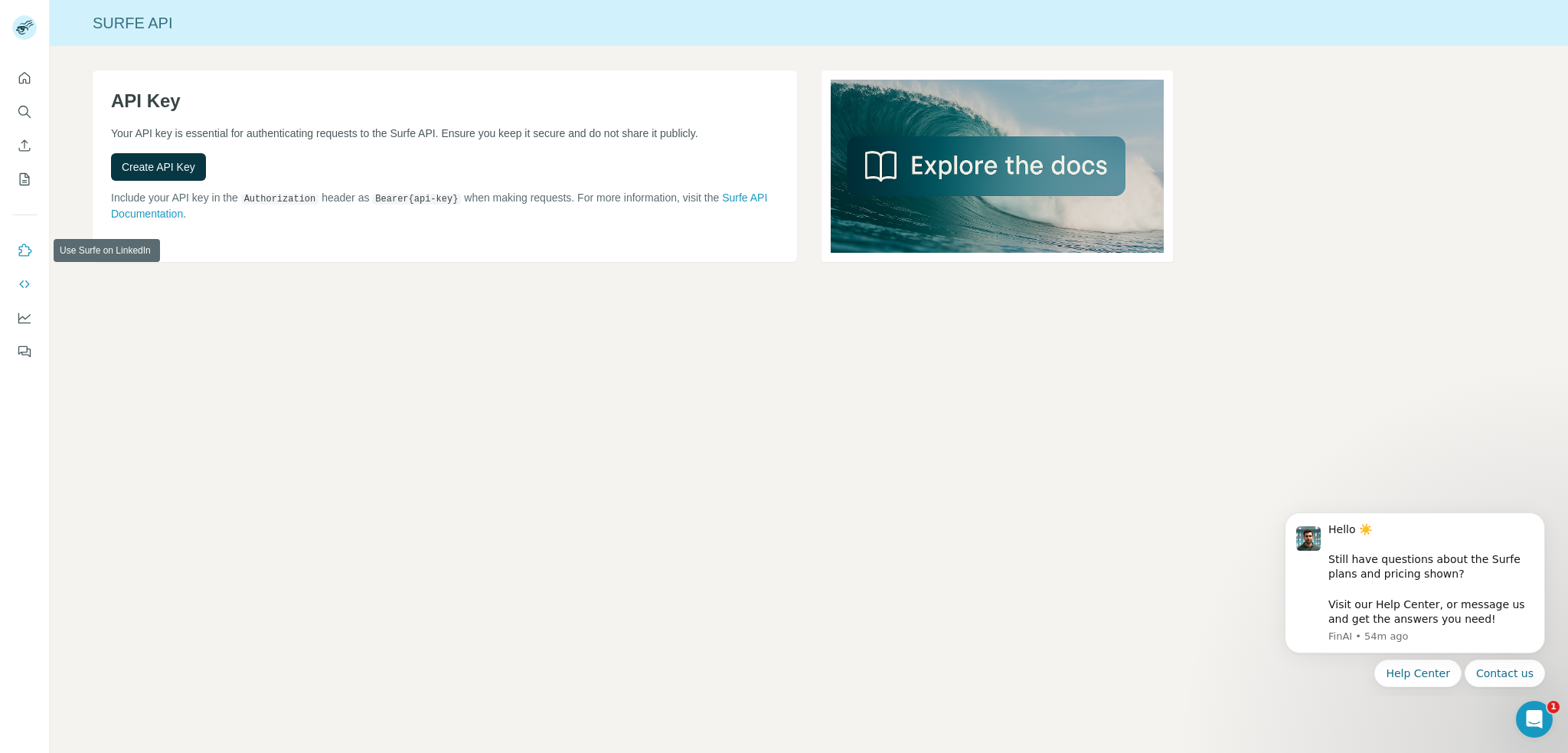
click at [23, 253] on icon "Use Surfe on LinkedIn" at bounding box center [24, 250] width 15 height 15
click at [21, 116] on icon "Search" at bounding box center [24, 112] width 15 height 15
